Goal: Communication & Community: Participate in discussion

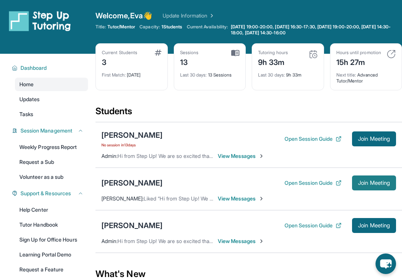
click at [381, 185] on span "Join Meeting" at bounding box center [374, 183] width 32 height 4
click at [252, 202] on span "View Messages" at bounding box center [241, 198] width 47 height 7
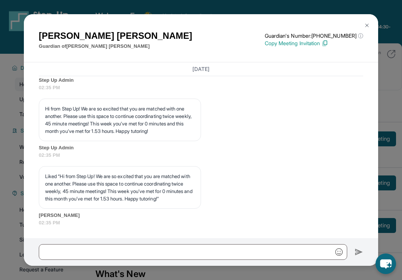
scroll to position [1993, 0]
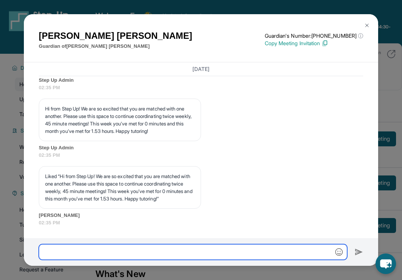
click at [224, 258] on input "text" at bounding box center [193, 252] width 309 height 16
type input "**********"
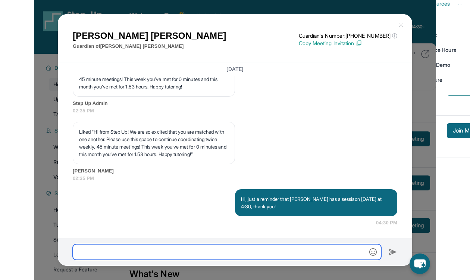
scroll to position [2037, 0]
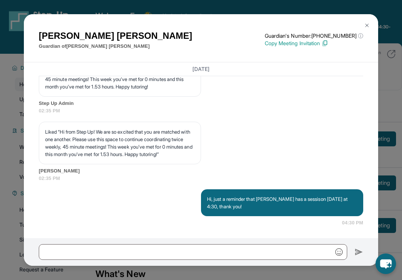
click at [369, 27] on img at bounding box center [367, 25] width 6 height 6
